Goal: Task Accomplishment & Management: Use online tool/utility

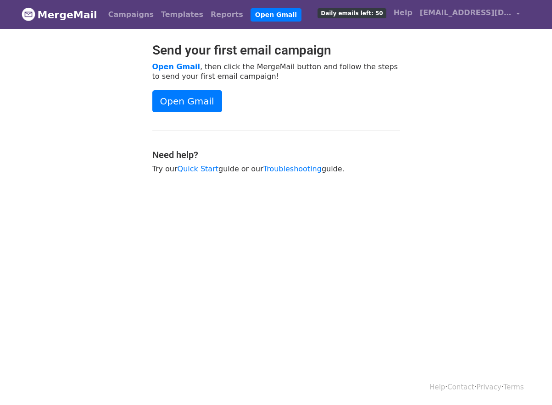
click at [386, 14] on span "Daily emails left: 50" at bounding box center [351, 13] width 68 height 10
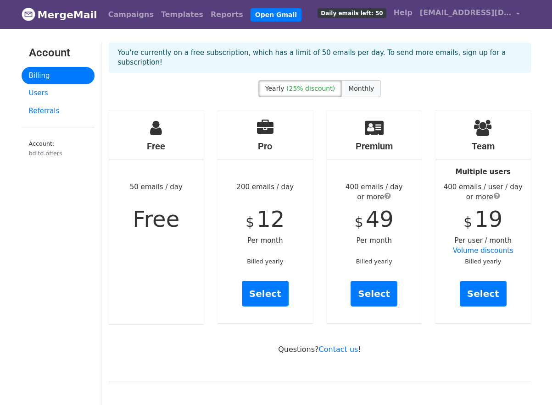
click at [357, 85] on span "Monthly" at bounding box center [361, 88] width 26 height 7
click at [311, 85] on span "(25% discount)" at bounding box center [310, 88] width 49 height 7
click at [356, 85] on span "Monthly" at bounding box center [361, 88] width 26 height 7
click at [473, 14] on span "[EMAIL_ADDRESS][DOMAIN_NAME]" at bounding box center [466, 12] width 92 height 11
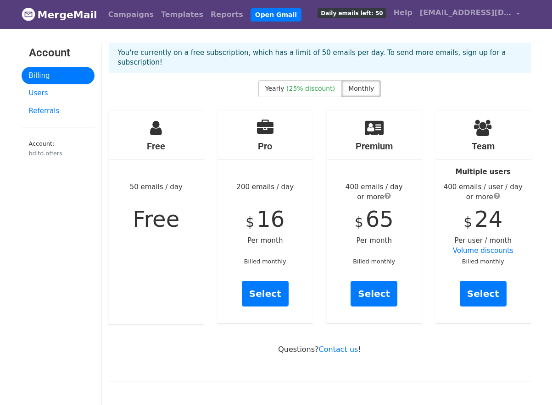
click at [172, 187] on div "Free 50 emails / day Free" at bounding box center [156, 218] width 95 height 214
click at [113, 12] on link "Campaigns" at bounding box center [131, 15] width 53 height 18
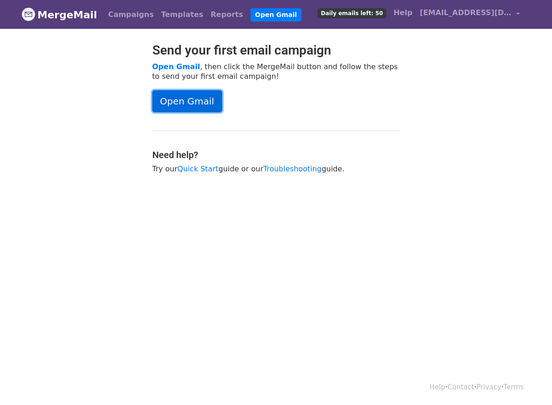
click at [184, 98] on link "Open Gmail" at bounding box center [187, 101] width 70 height 22
click at [191, 101] on link "Open Gmail" at bounding box center [187, 101] width 70 height 22
click at [59, 13] on link "MergeMail" at bounding box center [60, 14] width 76 height 19
